Goal: Check status: Check status

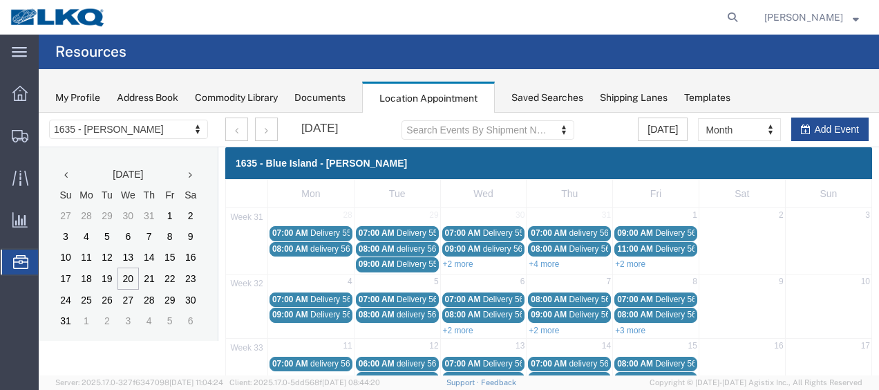
scroll to position [46, 0]
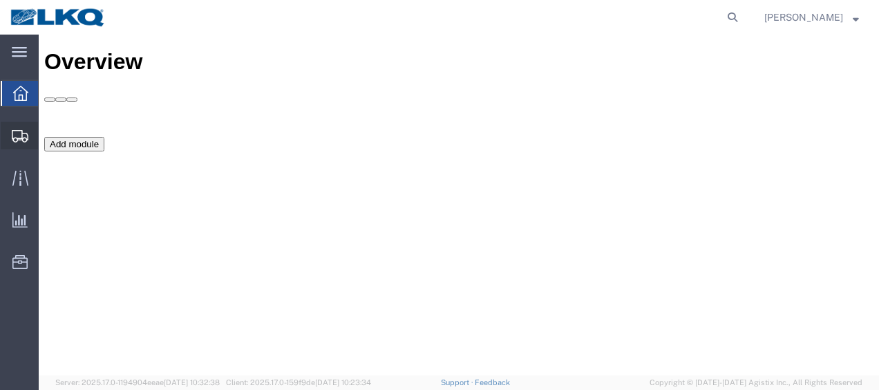
click at [0, 0] on span "Shipment Manager" at bounding box center [0, 0] width 0 height 0
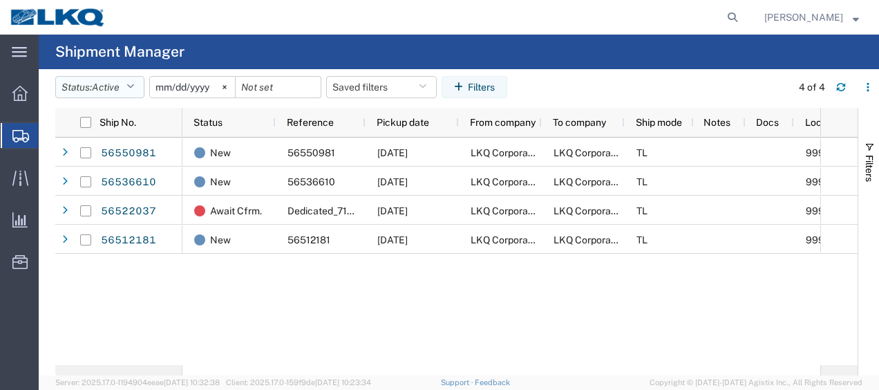
click at [134, 88] on icon "button" at bounding box center [130, 87] width 8 height 10
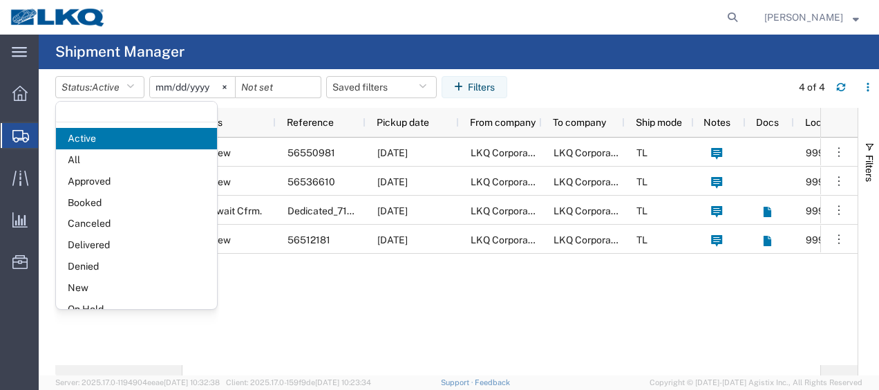
click at [119, 204] on span "Booked" at bounding box center [136, 202] width 161 height 21
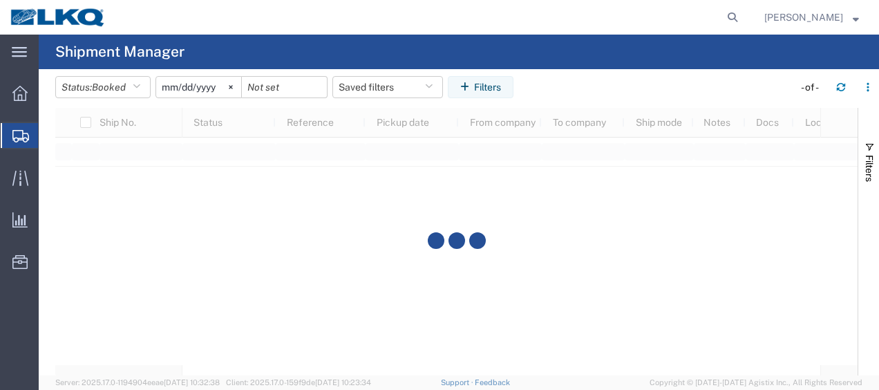
click at [171, 84] on input "2025-07-20" at bounding box center [198, 87] width 85 height 21
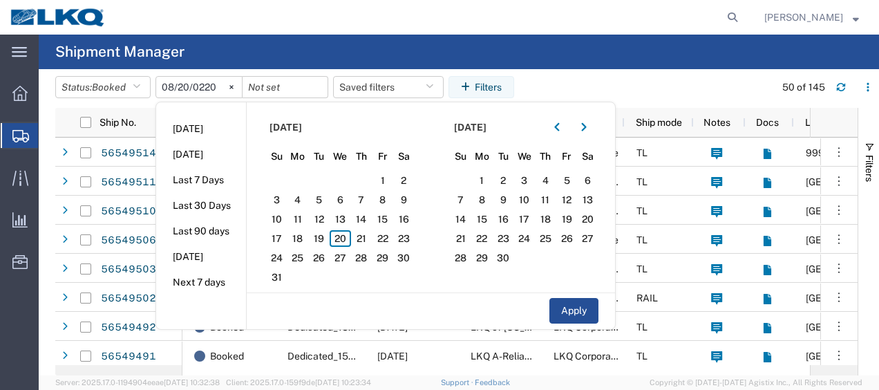
type input "2205-08-20"
type input "2025-08-20"
click at [344, 239] on span "20" at bounding box center [340, 238] width 21 height 17
click at [361, 238] on span "21" at bounding box center [361, 238] width 21 height 17
click at [577, 306] on button "Apply" at bounding box center [574, 311] width 49 height 26
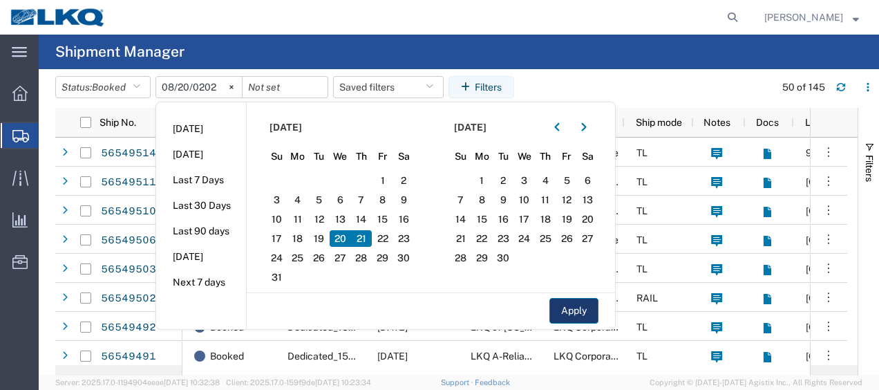
type input "2025-08-21"
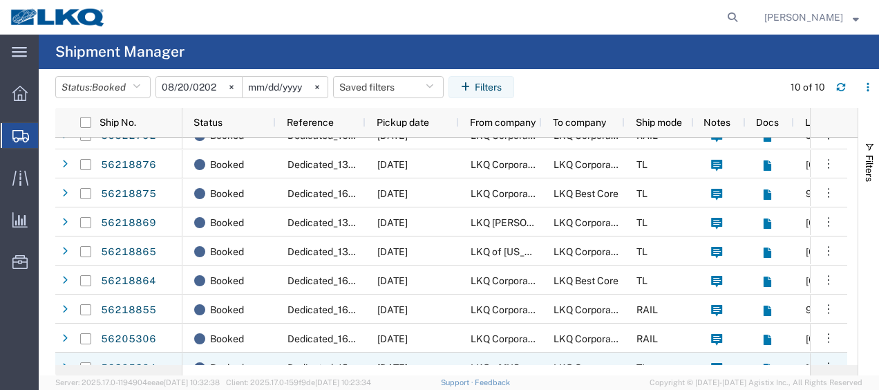
scroll to position [62, 0]
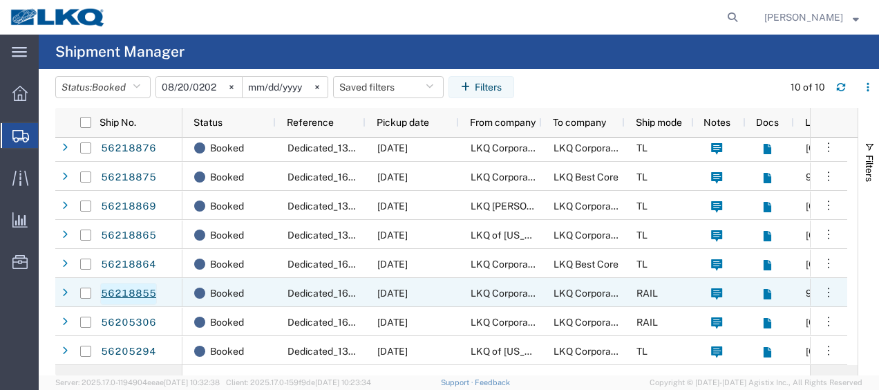
click at [124, 289] on link "56218855" at bounding box center [128, 294] width 57 height 22
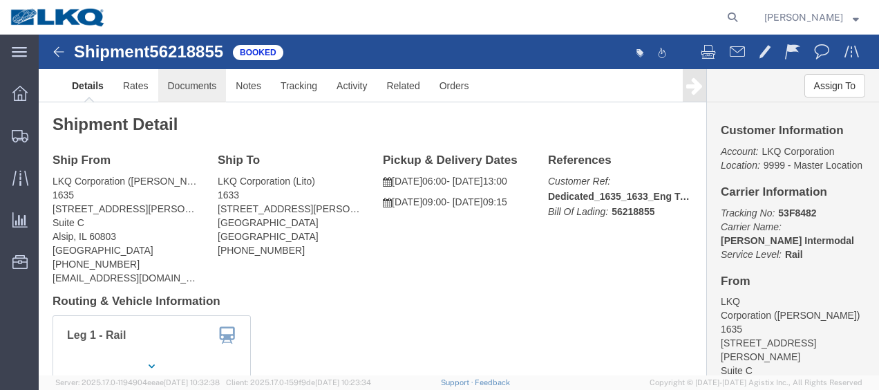
click link "Documents"
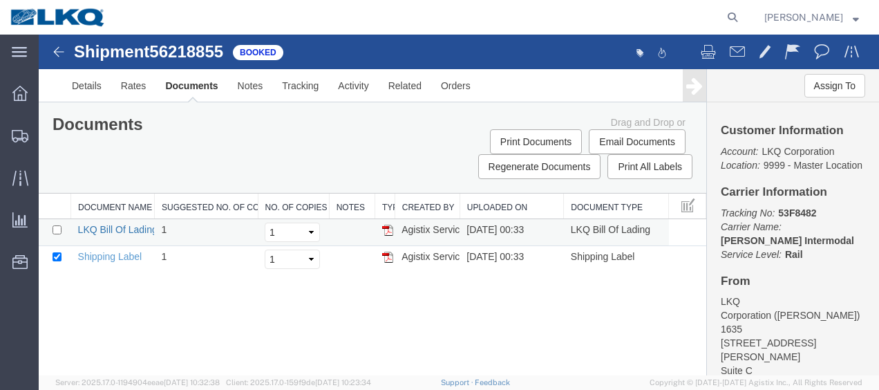
click at [97, 232] on link "LKQ Bill Of Lading" at bounding box center [117, 229] width 79 height 11
